Goal: Check status: Check status

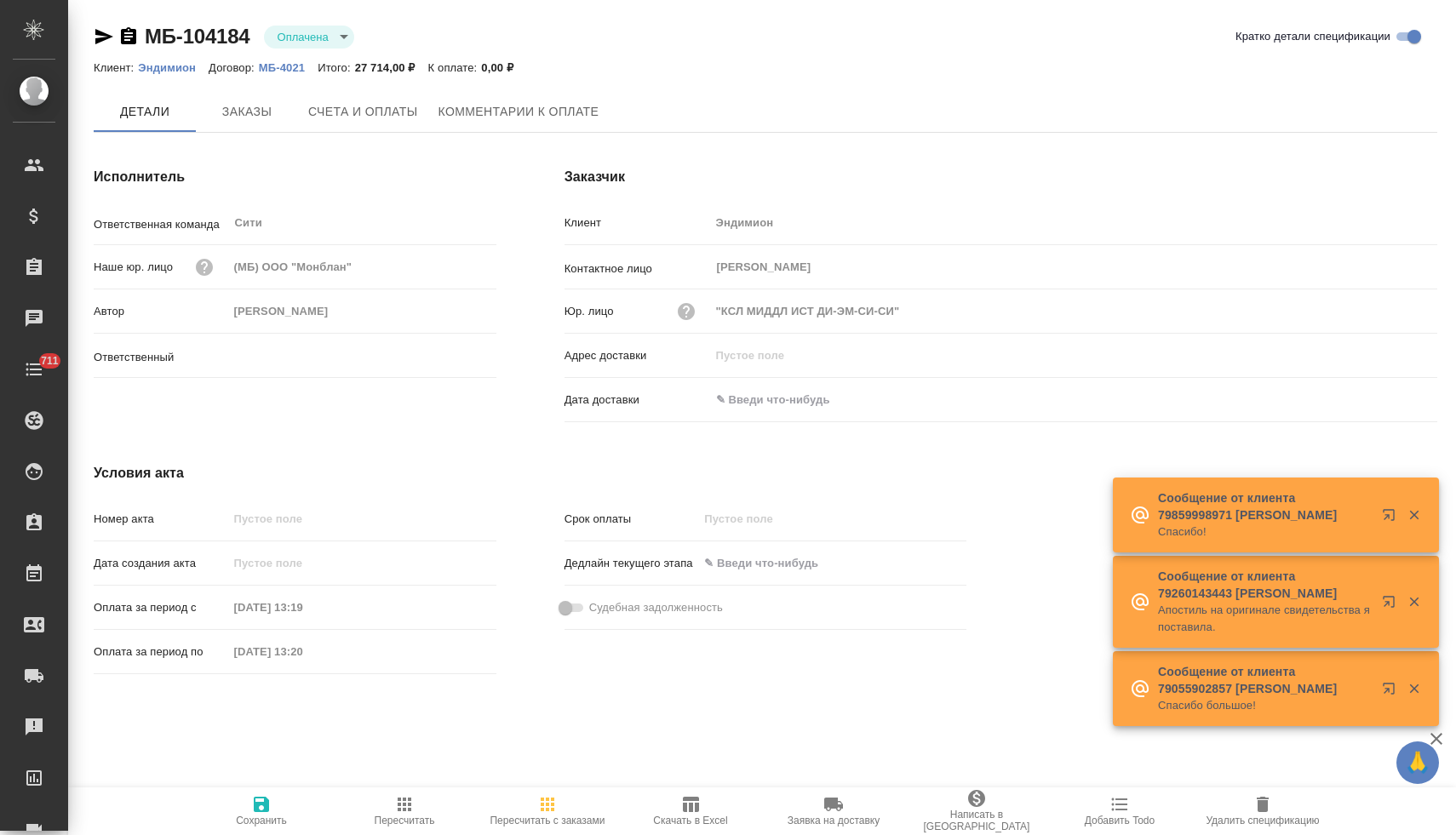
type input "[PERSON_NAME]"
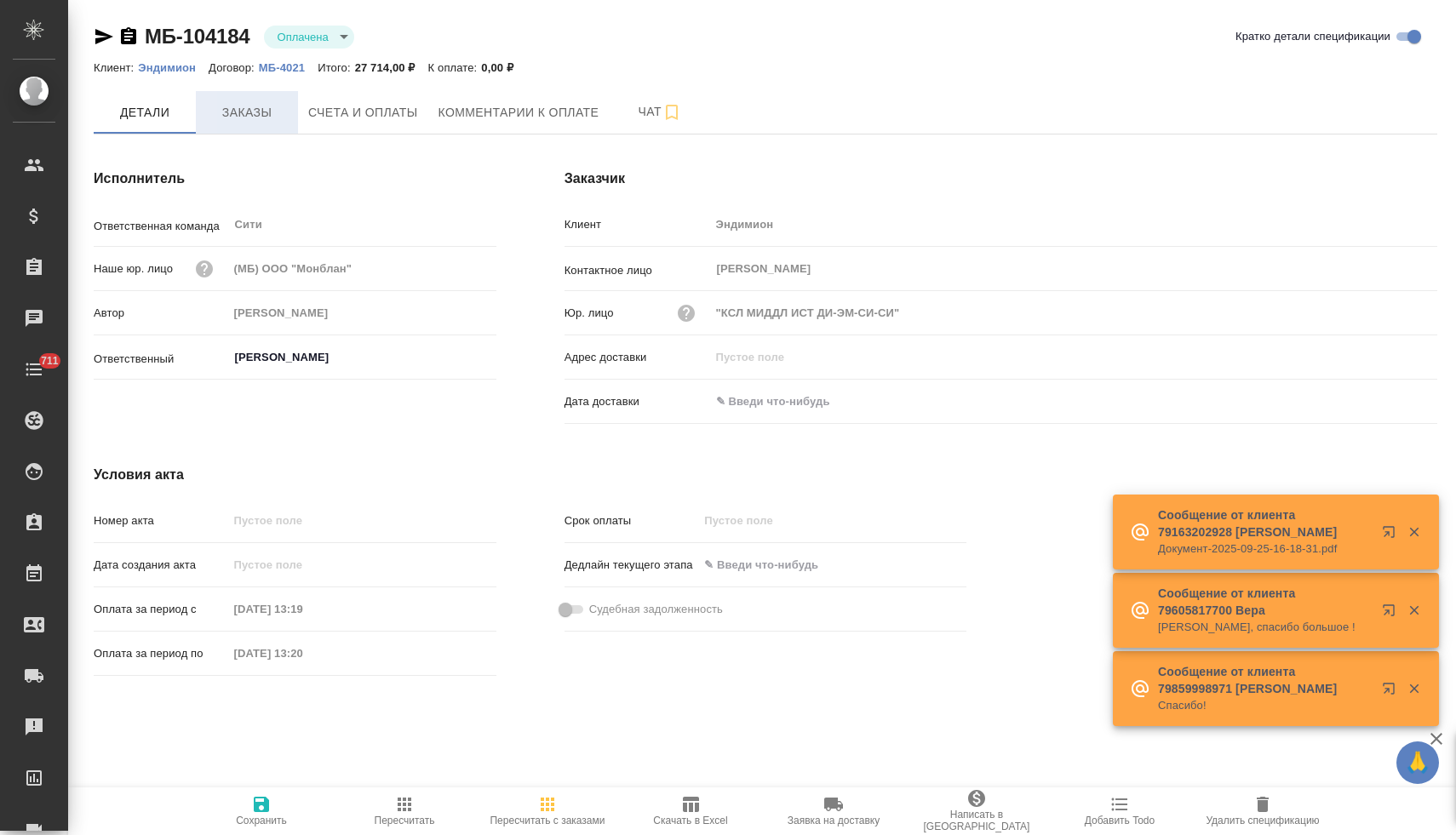
click at [259, 108] on span "Заказы" at bounding box center [247, 112] width 82 height 21
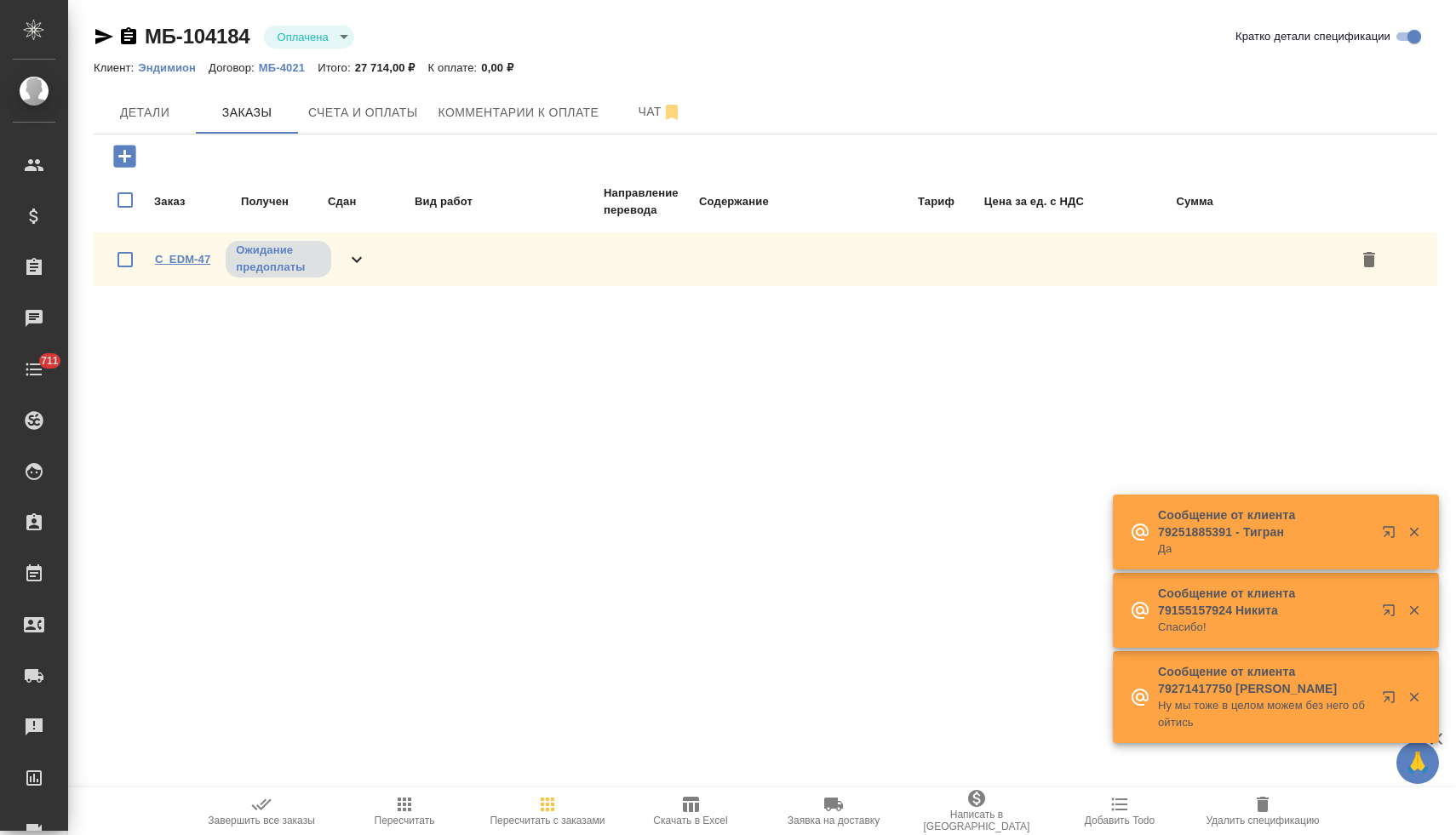
click at [177, 254] on link "C_EDM-47" at bounding box center [183, 259] width 56 height 13
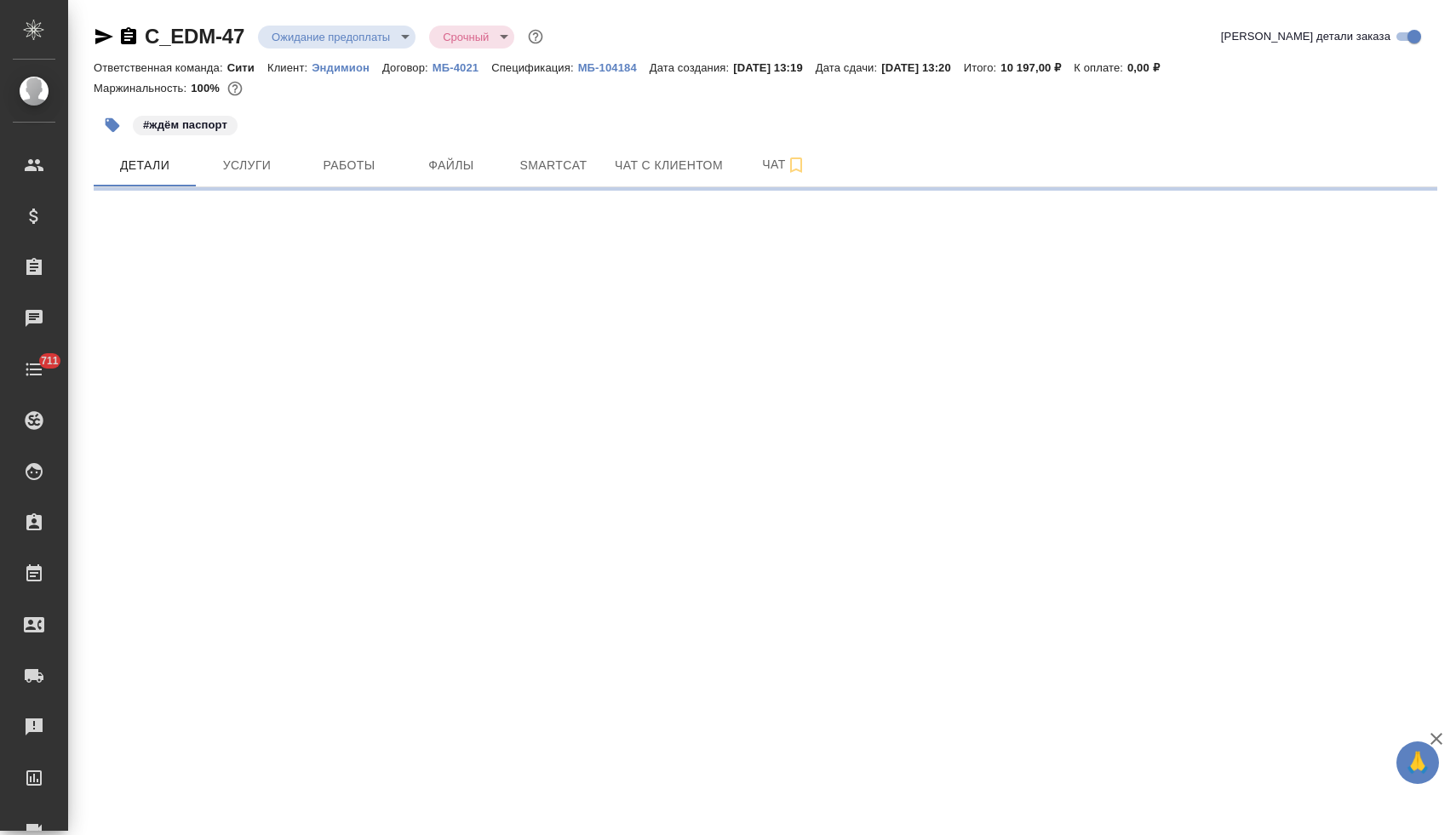
select select "RU"
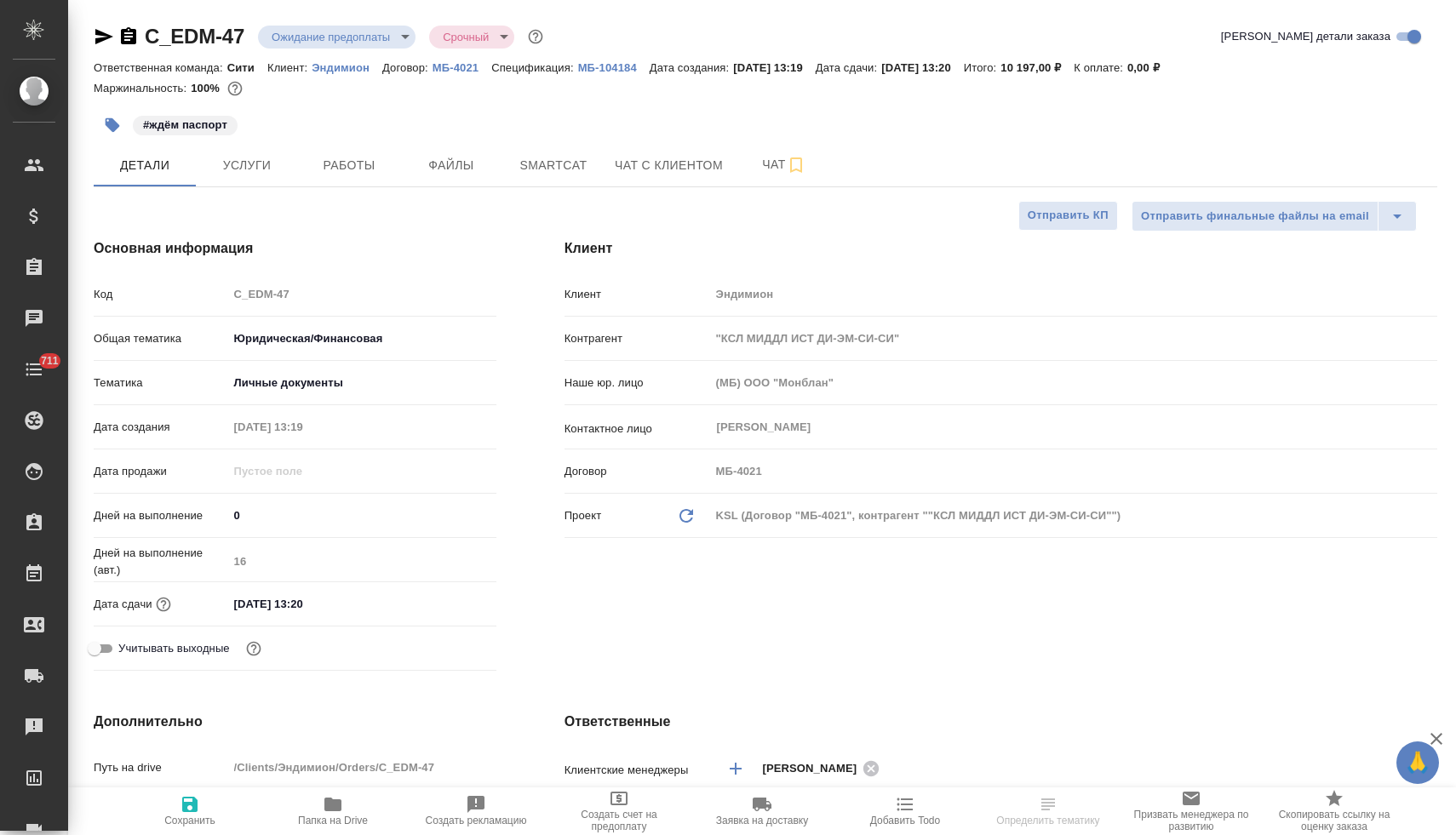
type textarea "x"
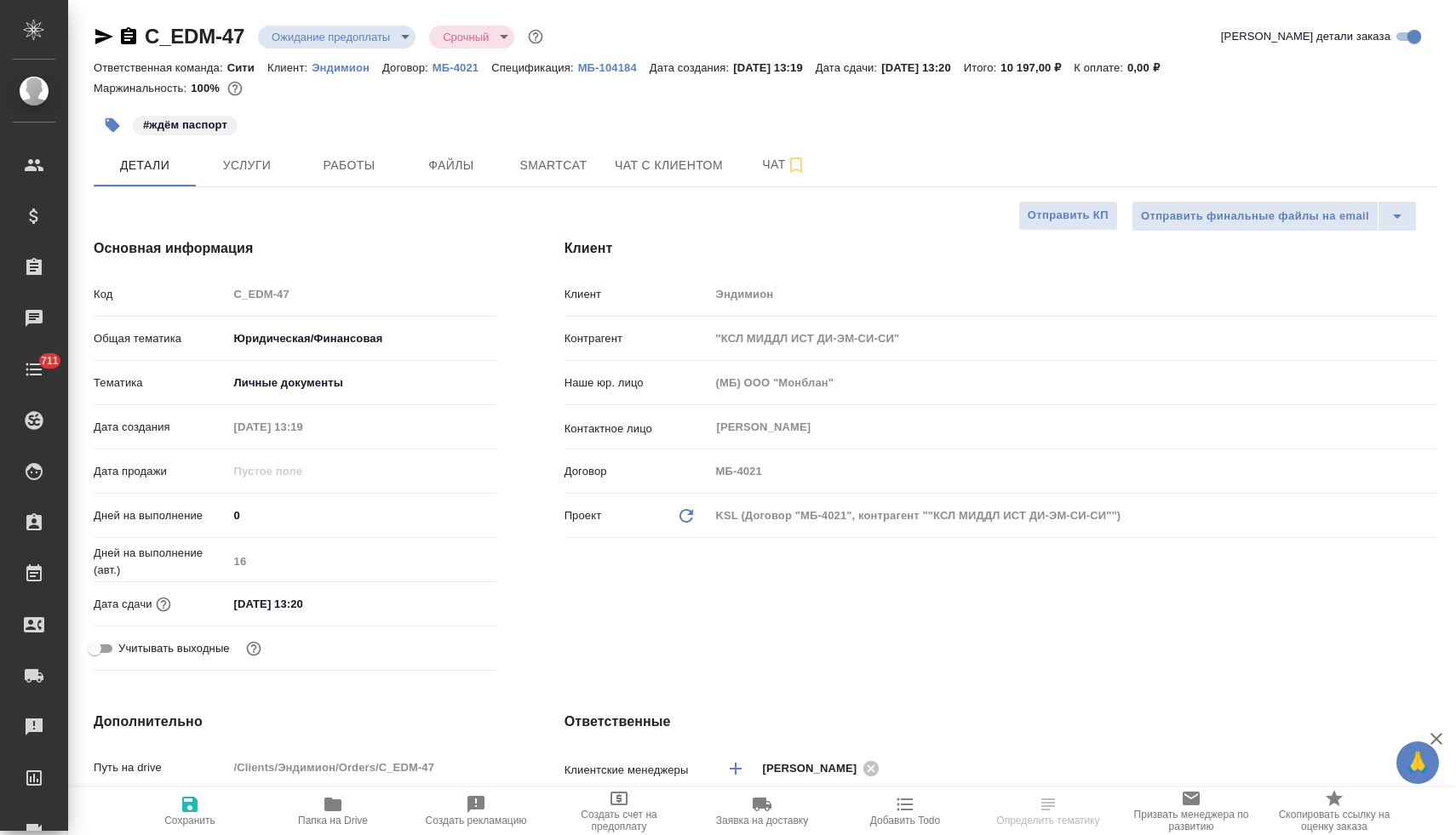
type textarea "x"
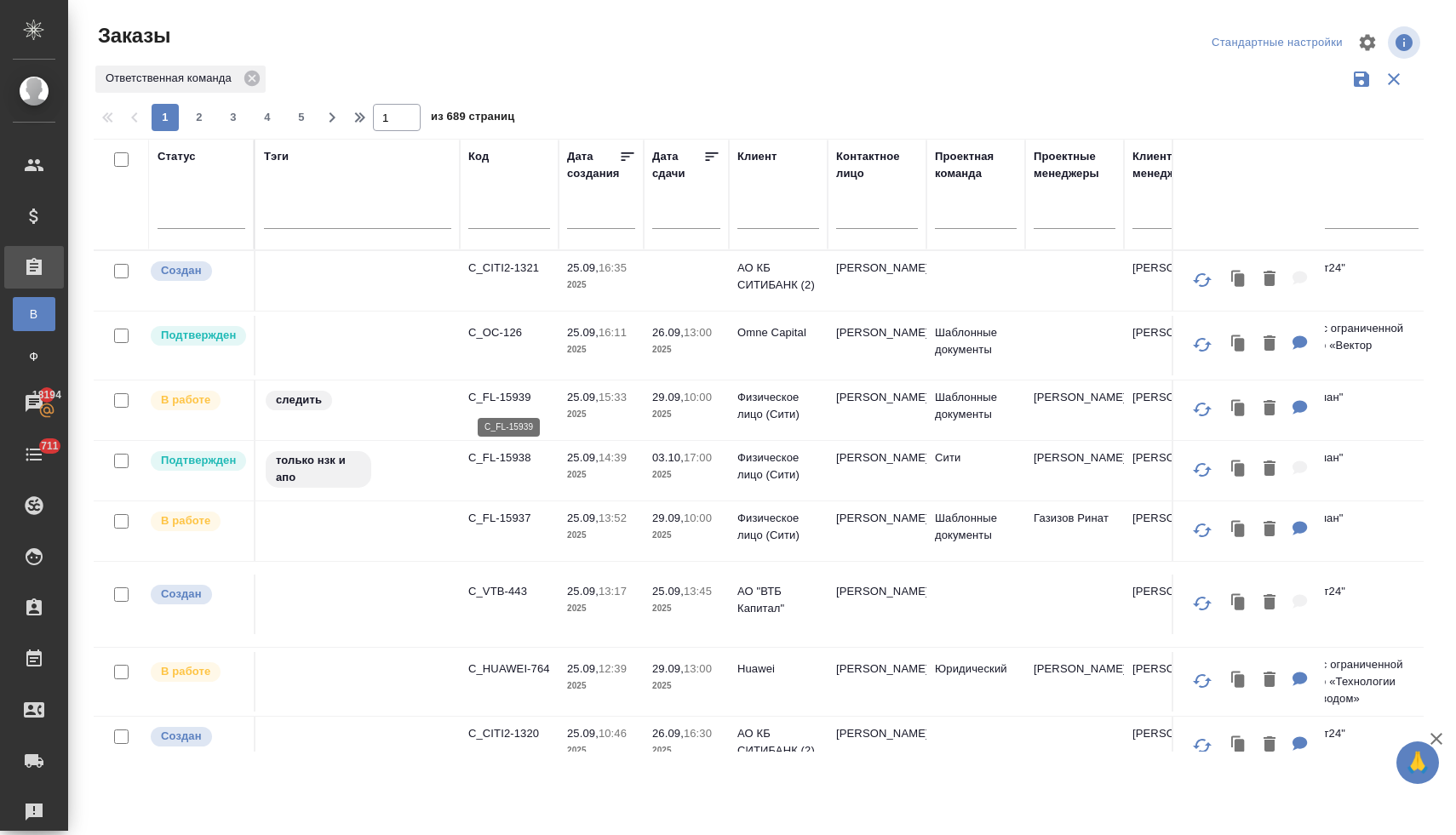
click at [495, 394] on p "C_FL-15939" at bounding box center [509, 397] width 82 height 17
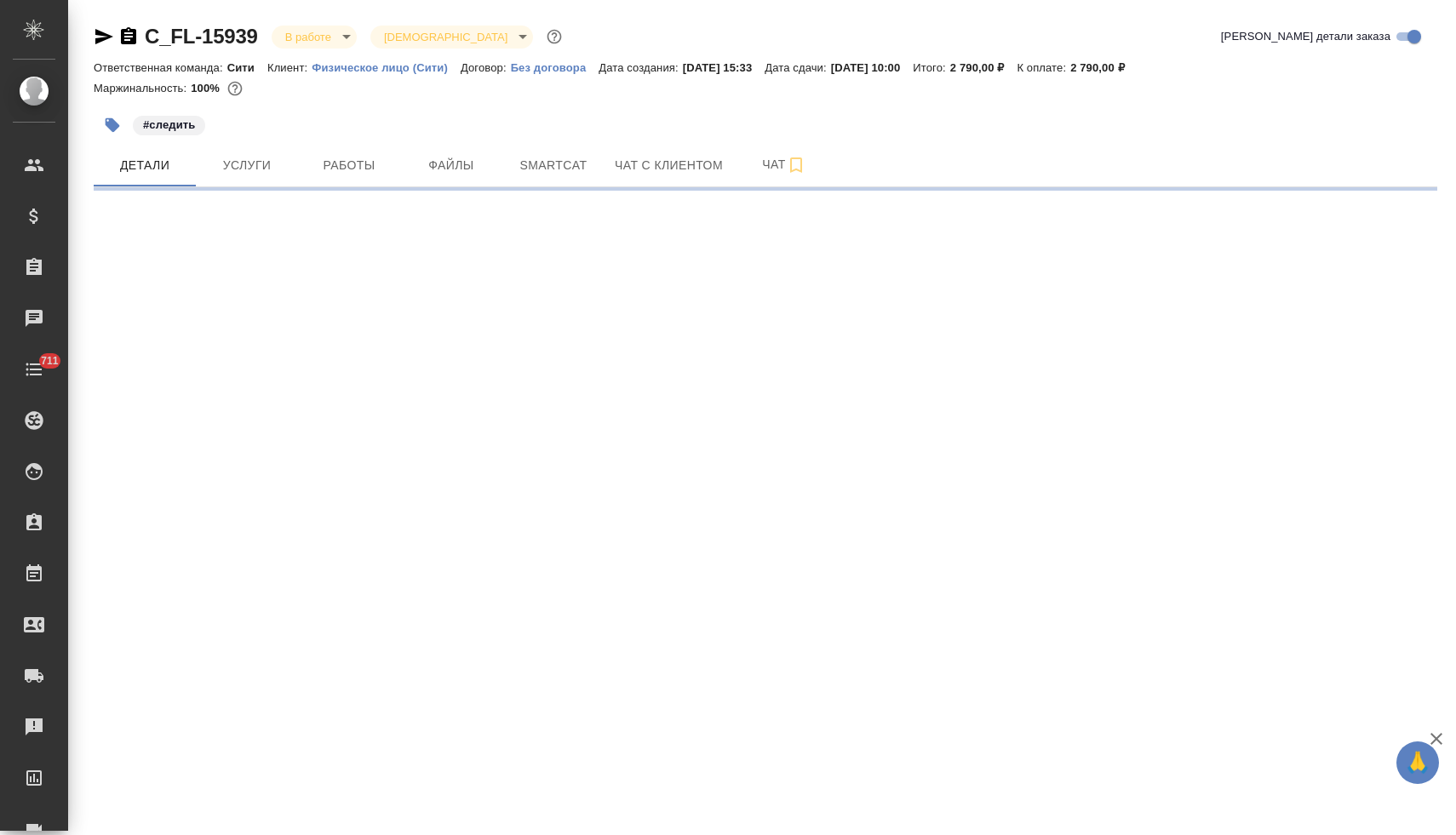
select select "RU"
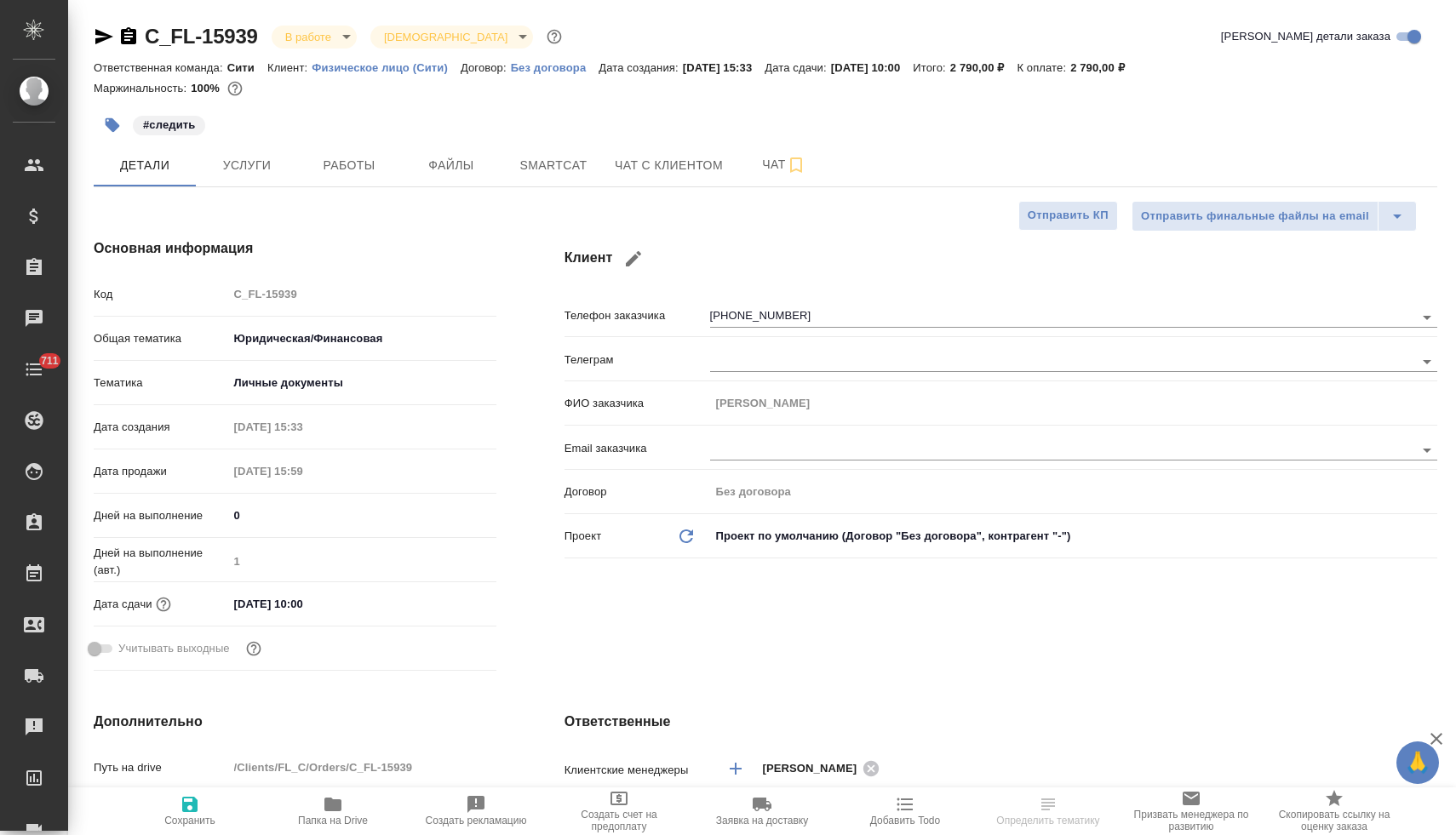
type textarea "x"
